Goal: Book appointment/travel/reservation

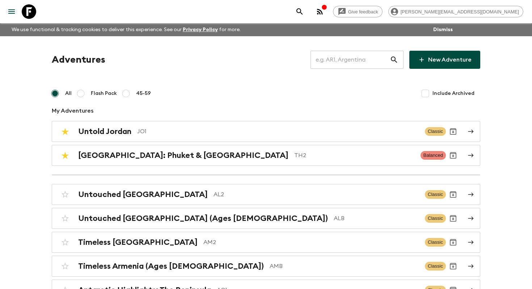
scroll to position [2463, 0]
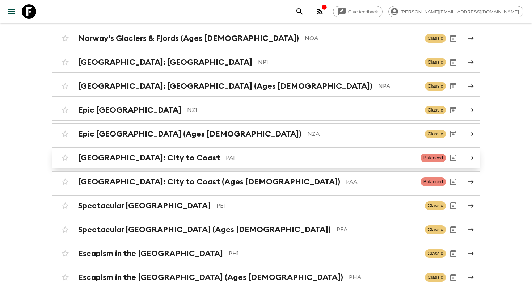
click at [121, 153] on h2 "[GEOGRAPHIC_DATA]: City to Coast" at bounding box center [149, 157] width 142 height 9
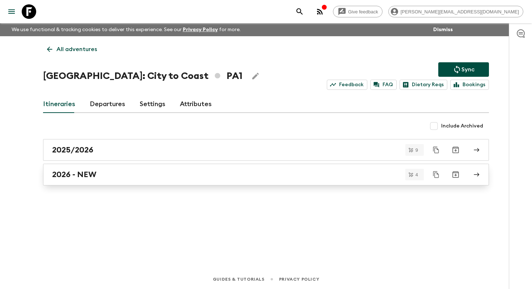
click at [92, 174] on h2 "2026 - NEW" at bounding box center [74, 174] width 44 height 9
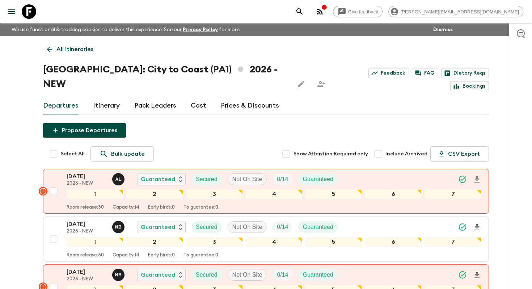
click at [53, 49] on icon at bounding box center [50, 49] width 8 height 8
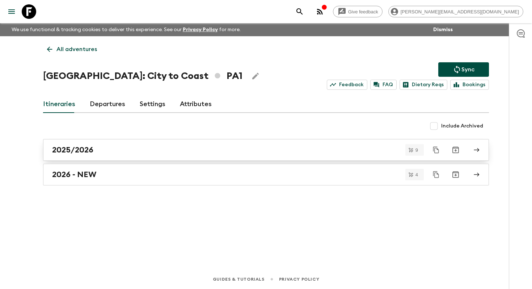
click at [103, 151] on div "2025/2026" at bounding box center [259, 149] width 414 height 9
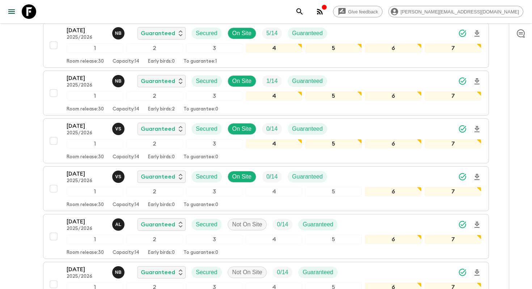
scroll to position [315, 0]
